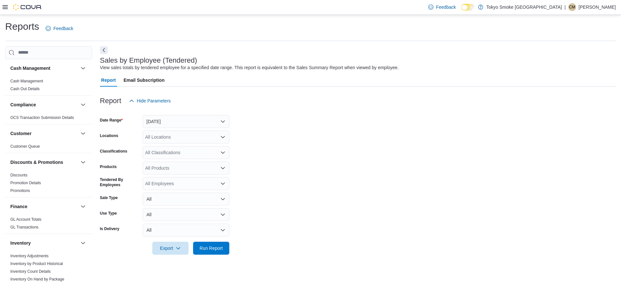
click at [595, 10] on p "Chris MacPhail" at bounding box center [596, 7] width 37 height 8
drag, startPoint x: 565, startPoint y: 62, endPoint x: 620, endPoint y: 74, distance: 56.5
click at [566, 62] on span "Sign Out" at bounding box center [573, 63] width 17 height 6
